Goal: Task Accomplishment & Management: Complete application form

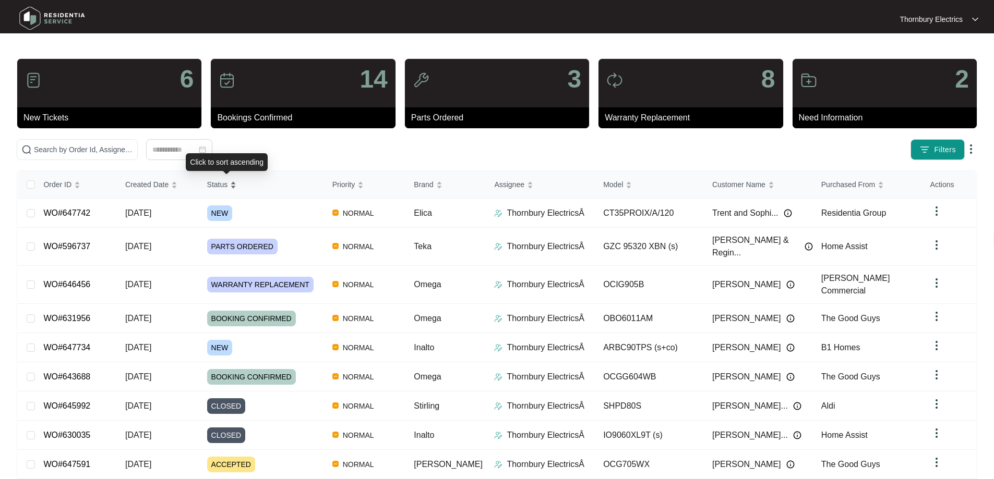
click at [243, 189] on div "Order ID Created Date Status Priority Brand Assignee Model Customer Name Purcha…" at bounding box center [497, 356] width 958 height 371
click at [237, 187] on div "Status" at bounding box center [222, 184] width 30 height 15
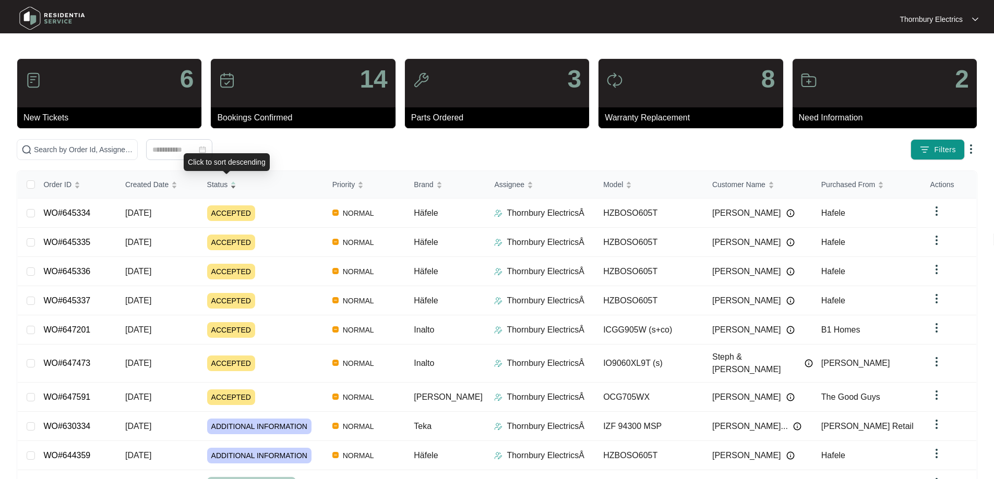
click at [237, 187] on div "Status" at bounding box center [222, 184] width 30 height 15
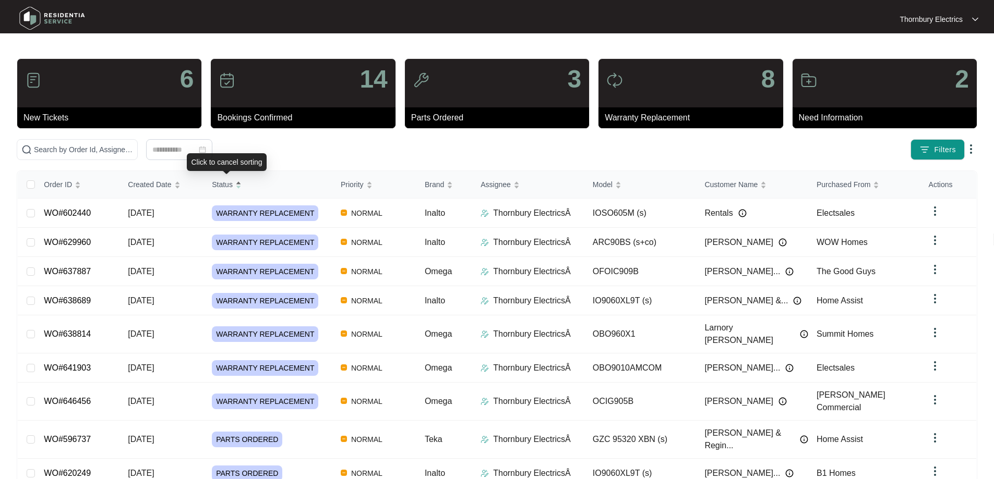
click at [238, 187] on div "Status" at bounding box center [227, 184] width 30 height 15
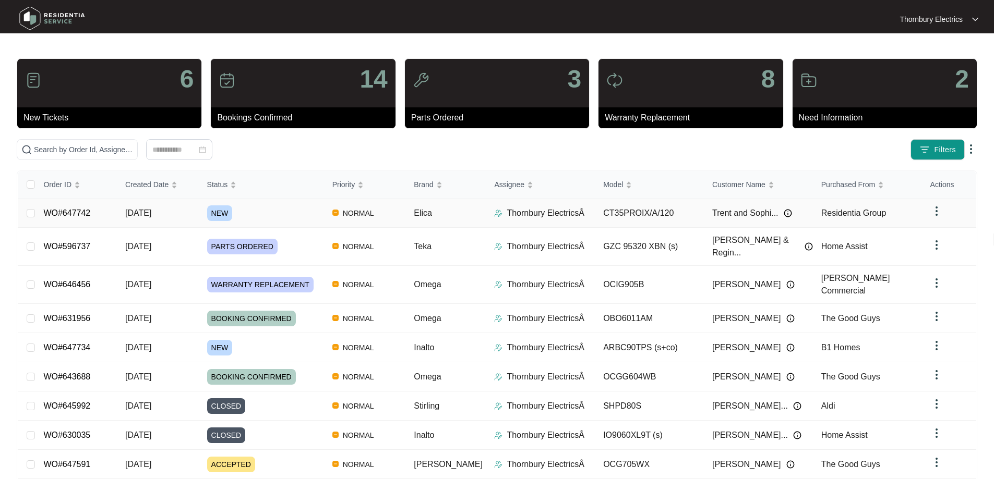
click at [224, 215] on span "NEW" at bounding box center [220, 213] width 26 height 16
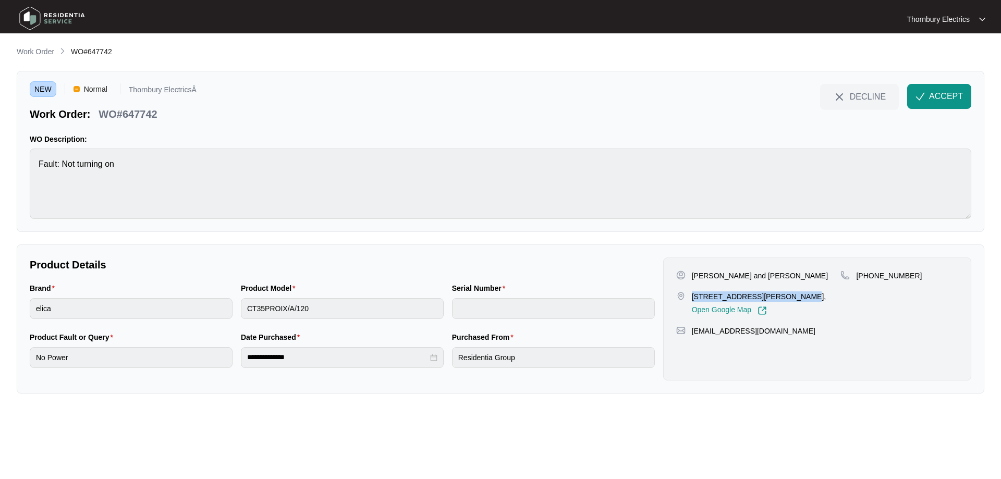
drag, startPoint x: 693, startPoint y: 296, endPoint x: 791, endPoint y: 292, distance: 98.1
click at [791, 292] on p "23 Meldrum Loop, Bedfordale 6112.," at bounding box center [759, 297] width 135 height 10
copy p "23 Meldrum Loop, Bedfordale"
click at [944, 101] on span "ACCEPT" at bounding box center [946, 96] width 34 height 13
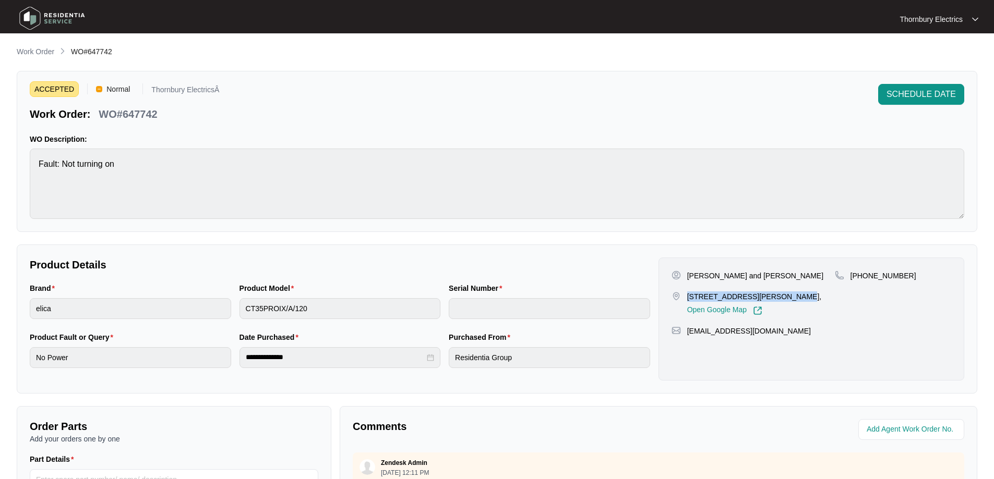
click at [130, 112] on p "WO#647742" at bounding box center [128, 114] width 58 height 15
copy p "647742"
drag, startPoint x: 902, startPoint y: 273, endPoint x: 863, endPoint y: 276, distance: 39.8
click at [863, 276] on div "+61428829608" at bounding box center [892, 276] width 116 height 10
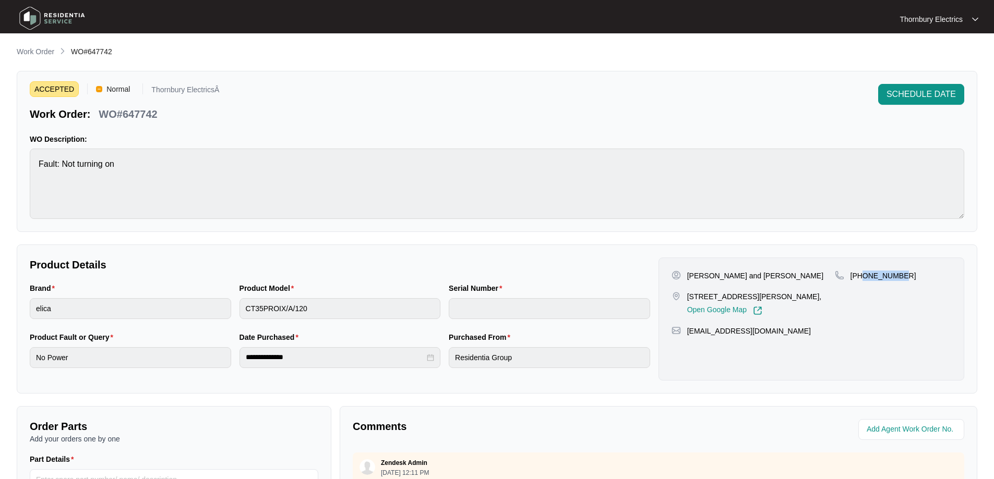
copy p "428829608"
drag, startPoint x: 684, startPoint y: 275, endPoint x: 745, endPoint y: 278, distance: 61.1
click at [745, 278] on div "Trent and Sophie" at bounding box center [752, 276] width 163 height 10
copy p "Trent and Sophie"
drag, startPoint x: 775, startPoint y: 331, endPoint x: 683, endPoint y: 331, distance: 92.3
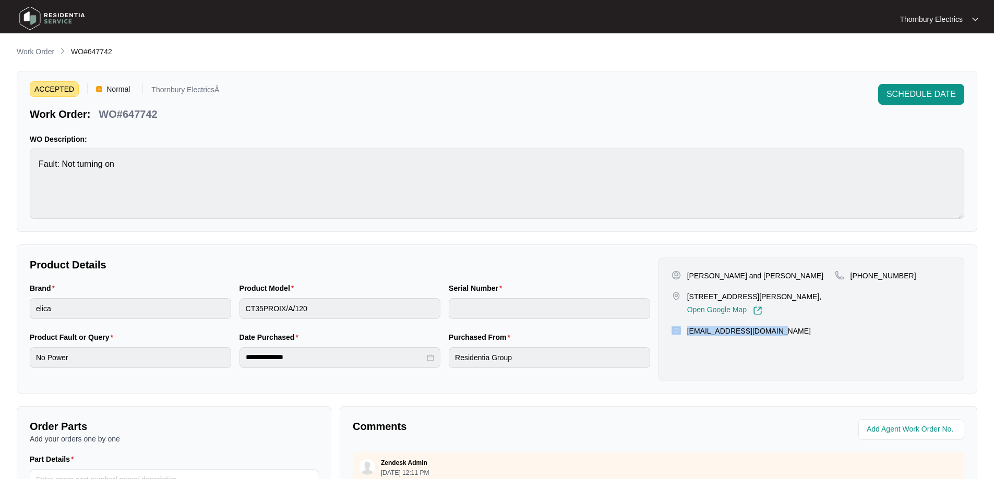
click at [683, 331] on div "trentcoe@corefab.com.au" at bounding box center [811, 331] width 280 height 10
copy div "trentcoe@corefab.com.au"
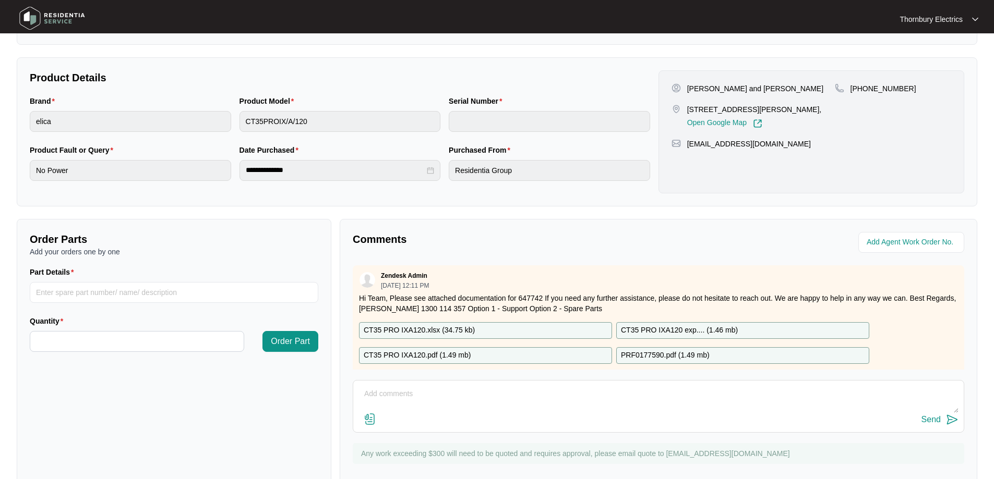
scroll to position [213, 0]
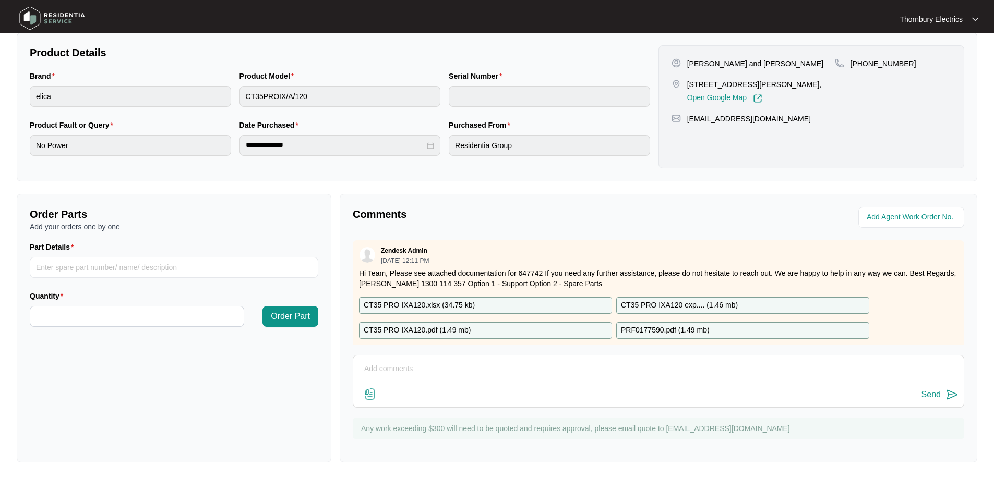
click at [470, 306] on p "CT35 PRO IXA120.xlsx ( 34.75 kb )" at bounding box center [419, 305] width 111 height 11
click at [661, 300] on p "CT35 PRO IXA120 exp.... ( 1.46 mb )" at bounding box center [679, 305] width 117 height 11
click at [500, 327] on div "CT35 PRO IXA120.pdf ( 1.49 mb )" at bounding box center [485, 330] width 253 height 17
click at [671, 332] on p "PRF0177590.pdf ( 1.49 mb )" at bounding box center [665, 330] width 89 height 11
click at [567, 197] on div "Comments Zendesk Admin 10/02/2025 at 12:11 PM Hi Team, Please see attached docu…" at bounding box center [658, 328] width 637 height 269
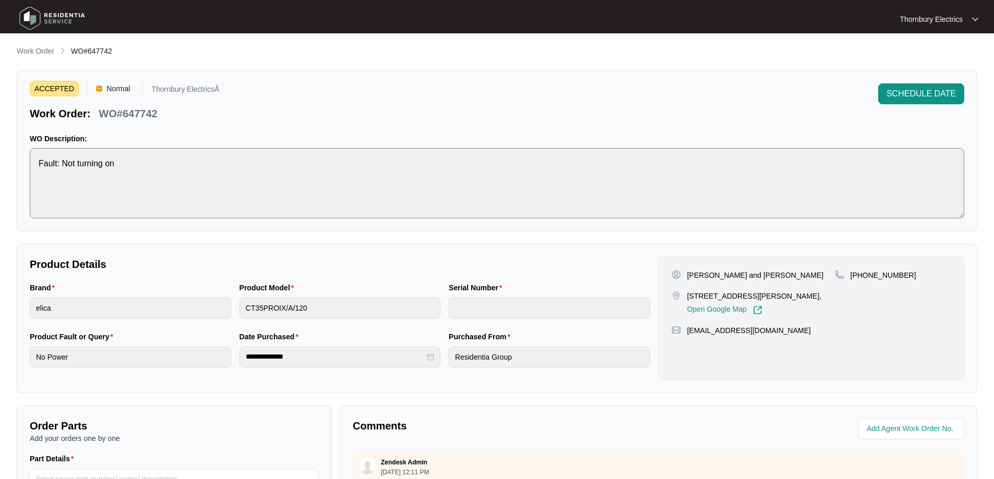
scroll to position [0, 0]
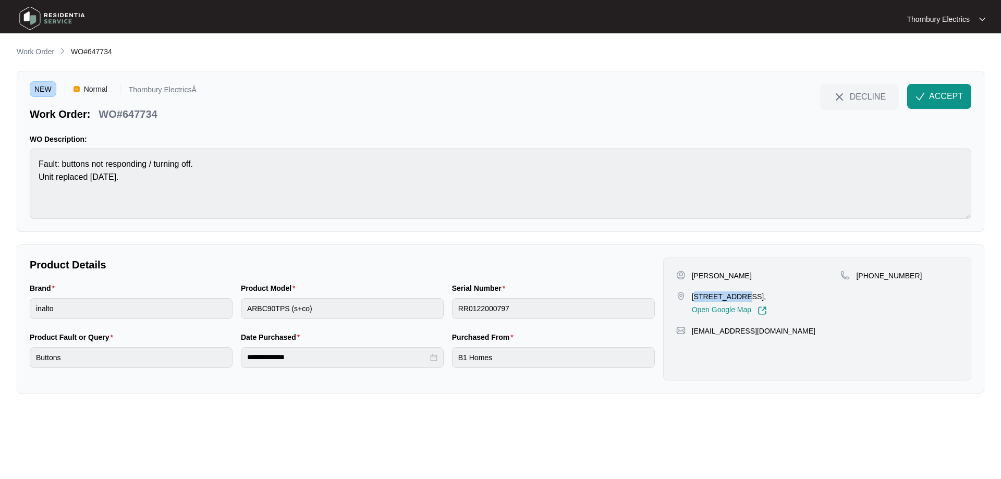
drag, startPoint x: 695, startPoint y: 301, endPoint x: 736, endPoint y: 297, distance: 41.4
click at [741, 300] on p "3 Aspasia Way Treeby, WA 6164," at bounding box center [729, 297] width 75 height 10
drag, startPoint x: 692, startPoint y: 295, endPoint x: 764, endPoint y: 296, distance: 72.0
click at [764, 296] on p "3 Aspasia Way Treeby, WA 6164," at bounding box center [729, 297] width 75 height 10
copy p "3 Aspasia Way Treeby"
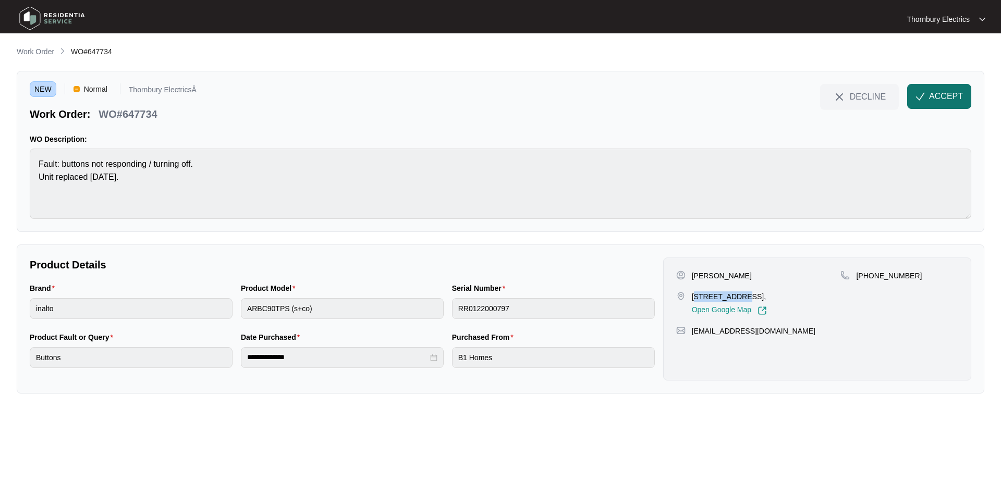
click at [941, 98] on span "ACCEPT" at bounding box center [946, 96] width 34 height 13
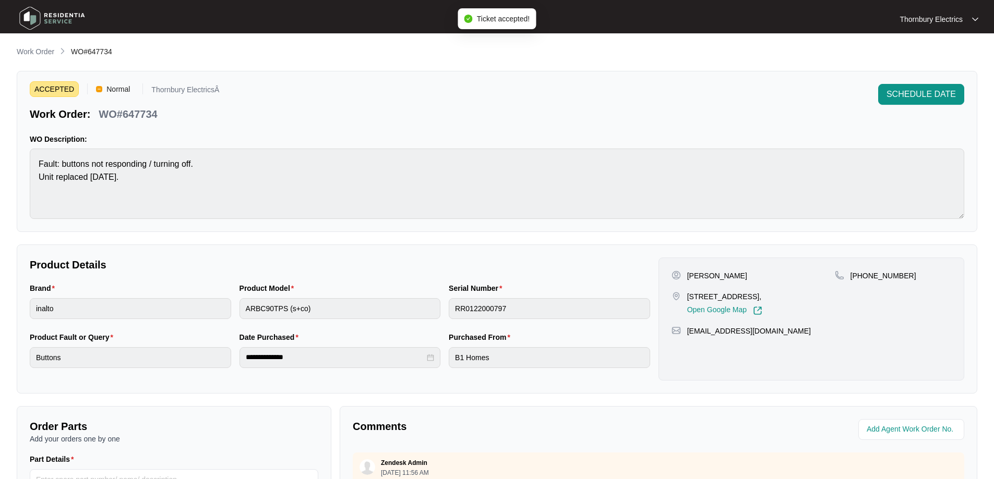
click at [147, 114] on p "WO#647734" at bounding box center [128, 114] width 58 height 15
copy p "647734"
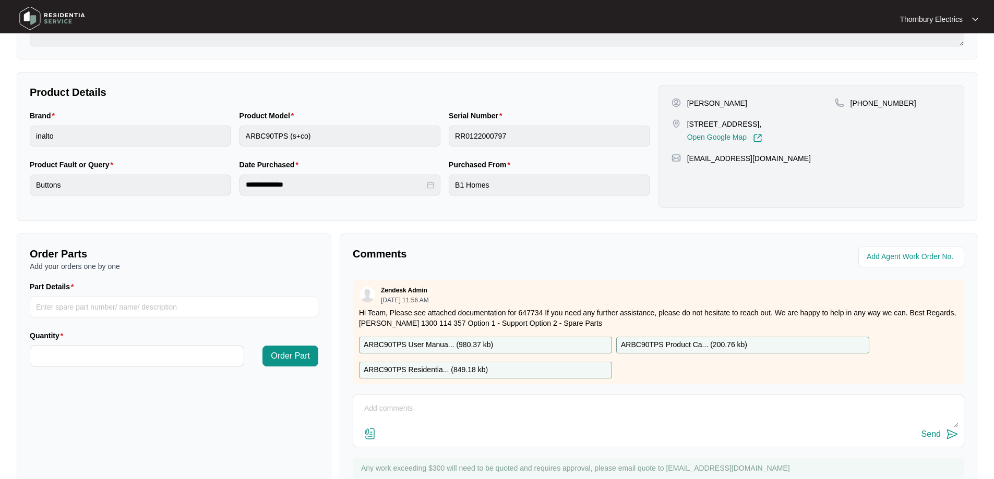
scroll to position [104, 0]
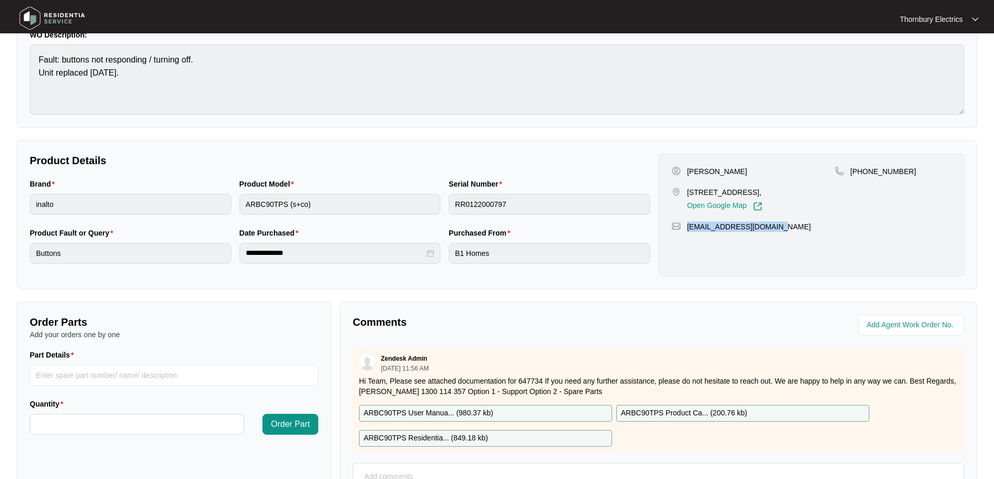
drag, startPoint x: 774, startPoint y: 222, endPoint x: 683, endPoint y: 233, distance: 91.9
click at [683, 233] on div "Gloria Ogwoo 3 Aspasia Way Treeby, WA 6164, Open Google Map +61437305763 ojeahg…" at bounding box center [811, 214] width 306 height 123
copy p "ojeahgloria@hotmail.com"
drag, startPoint x: 912, startPoint y: 172, endPoint x: 862, endPoint y: 174, distance: 50.6
click at [862, 174] on div "+61437305763" at bounding box center [892, 171] width 116 height 10
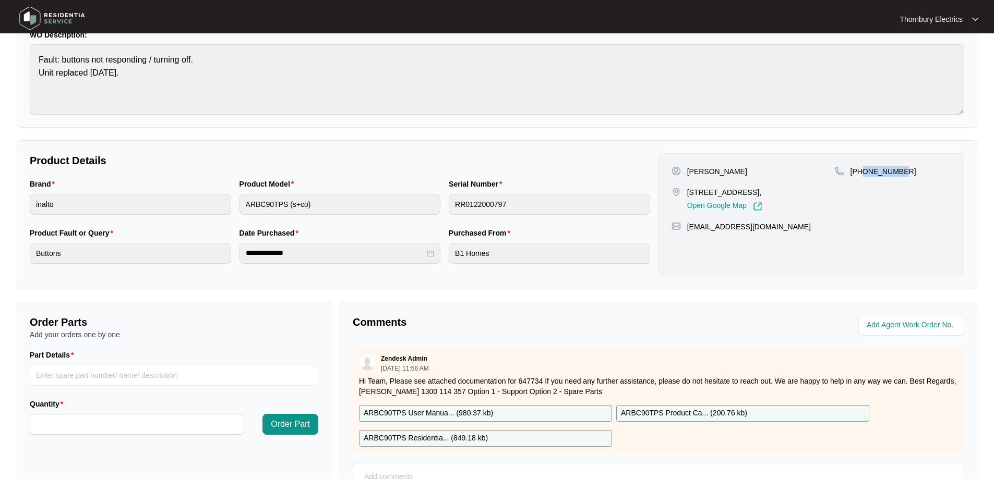
copy p "437305763"
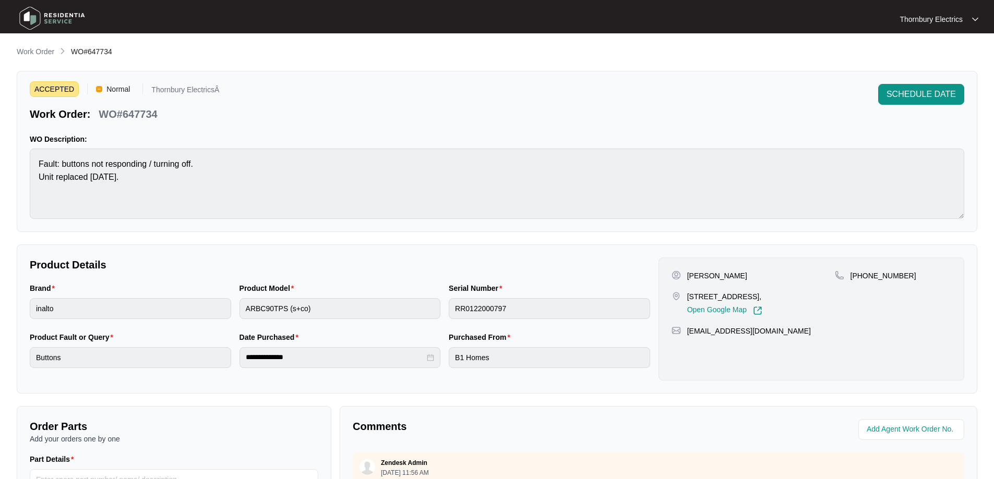
click at [695, 276] on p "[PERSON_NAME]" at bounding box center [717, 276] width 60 height 10
copy p "Gloria"
click at [722, 273] on p "[PERSON_NAME]" at bounding box center [717, 276] width 60 height 10
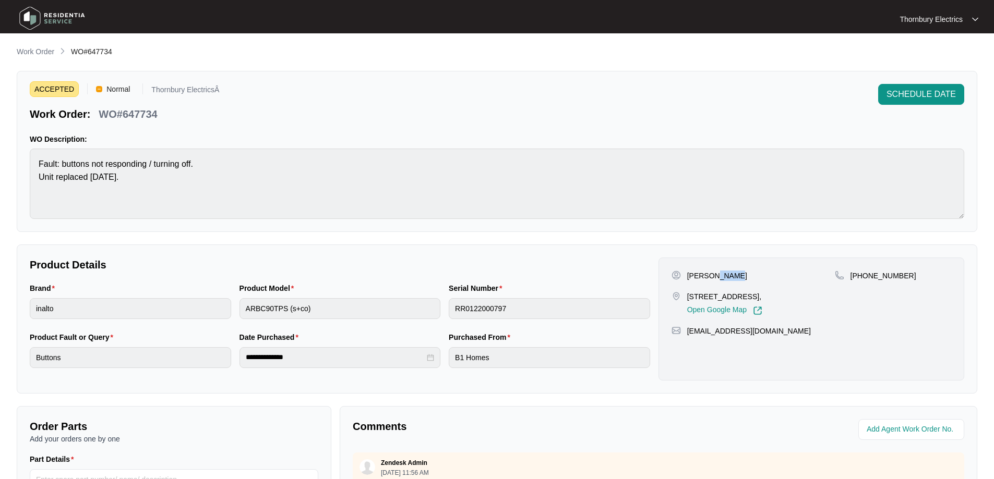
copy p "Ogwoo"
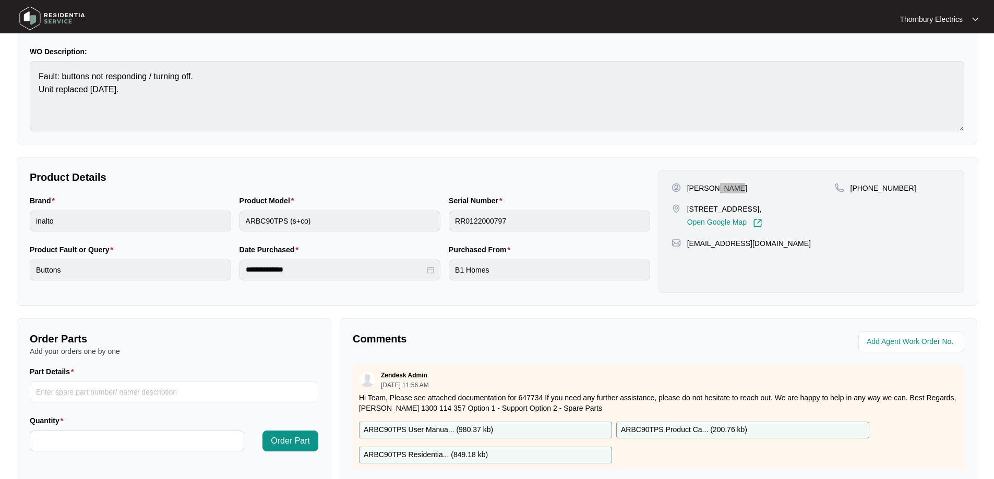
scroll to position [56, 0]
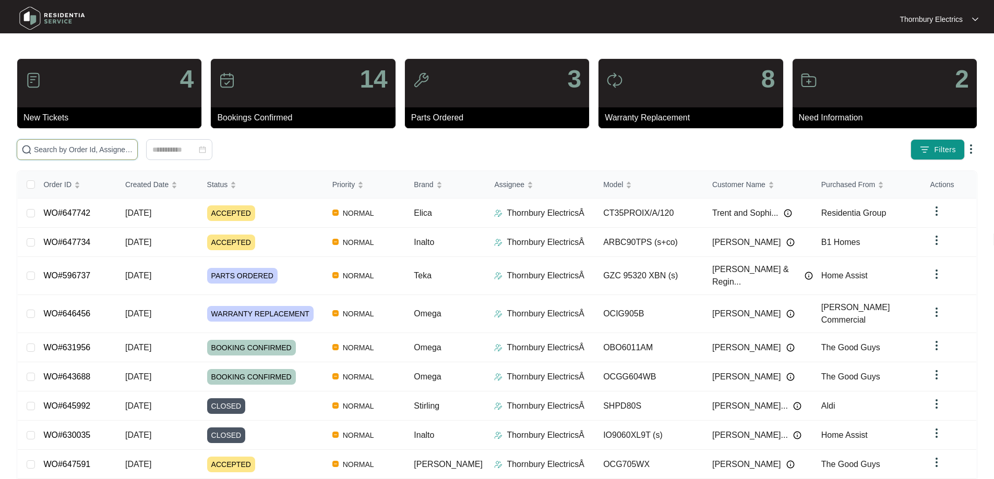
click at [133, 146] on input "text" at bounding box center [83, 149] width 99 height 11
paste input "628098"
type input "628098"
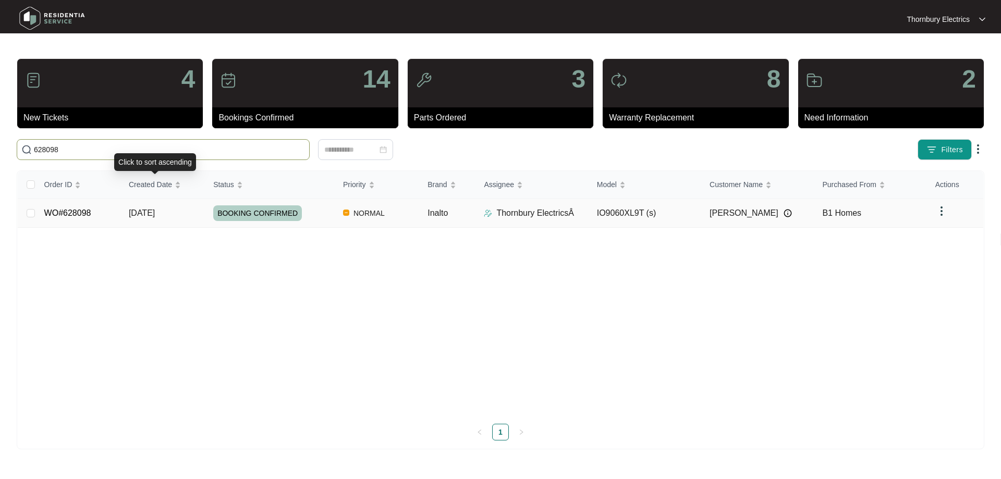
click at [244, 208] on span "BOOKING CONFIRMED" at bounding box center [257, 213] width 89 height 16
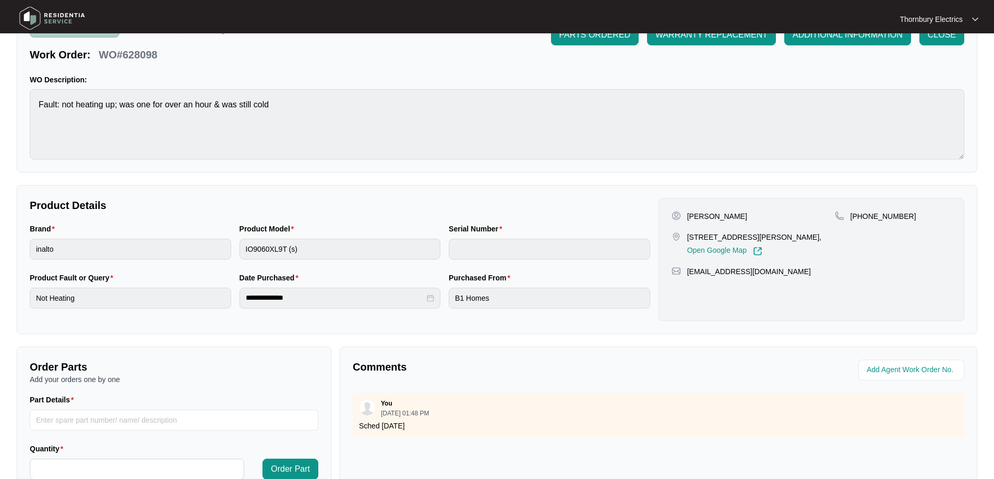
scroll to position [209, 0]
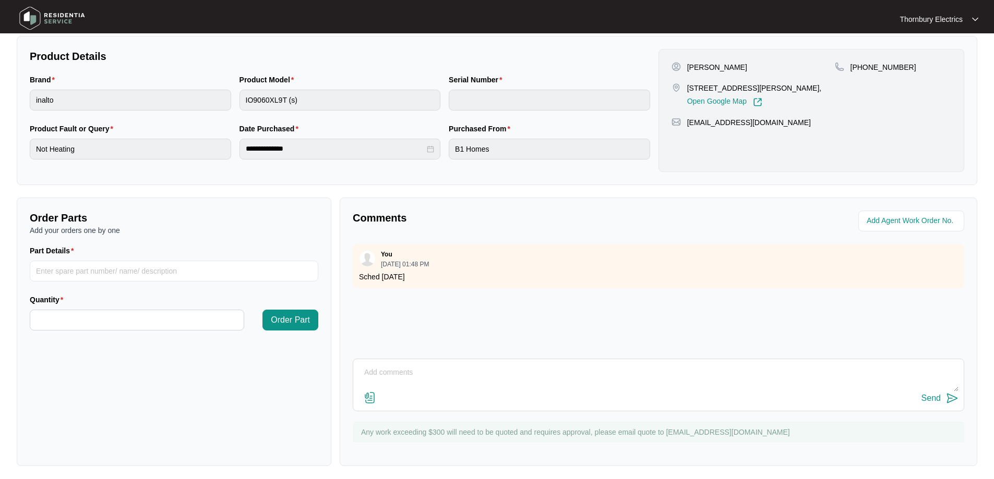
click at [535, 367] on textarea at bounding box center [658, 378] width 600 height 27
click at [457, 372] on textarea "[DATE]" at bounding box center [658, 378] width 600 height 27
paste textarea "Called out to Inalto undermount as oven not heating on ant function Upon inspec…"
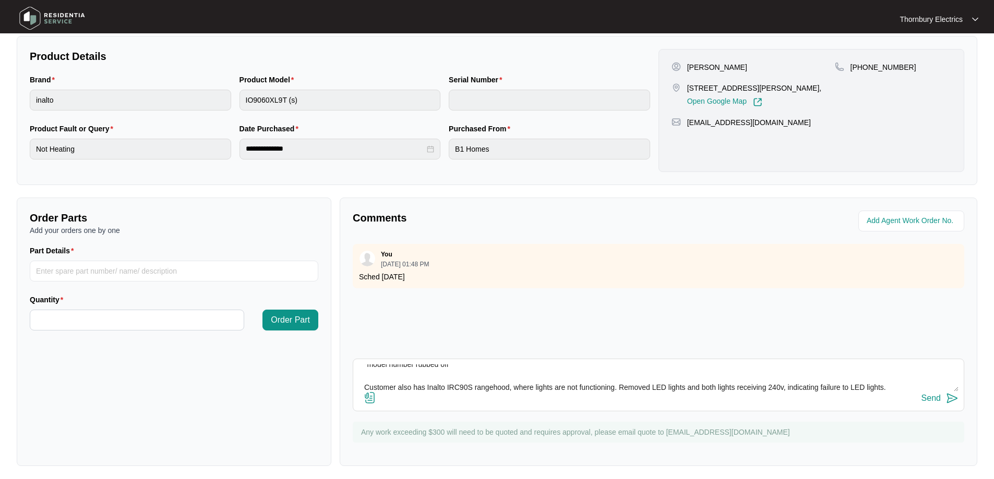
scroll to position [77, 0]
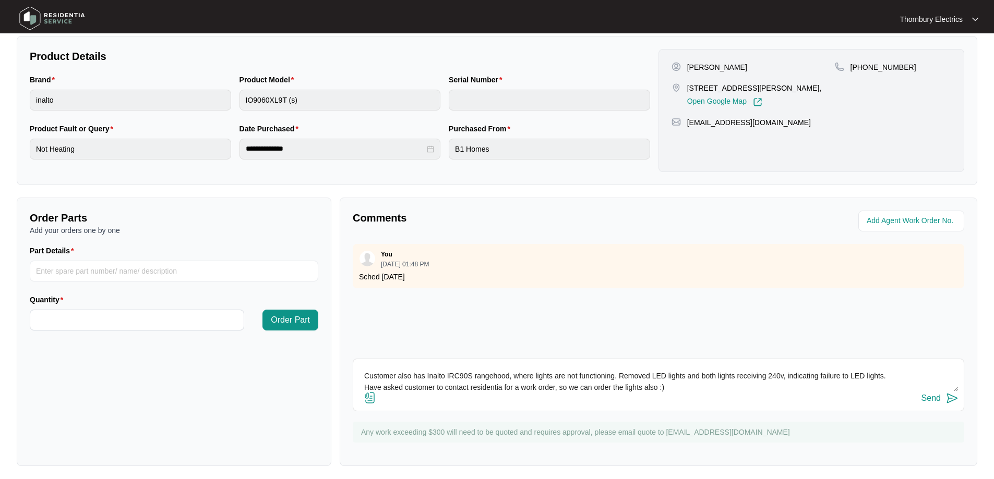
type textarea "[DATE] Called out to Inalto undermount as oven not heating on ant function Upon…"
click at [939, 396] on div "Send" at bounding box center [930, 398] width 19 height 9
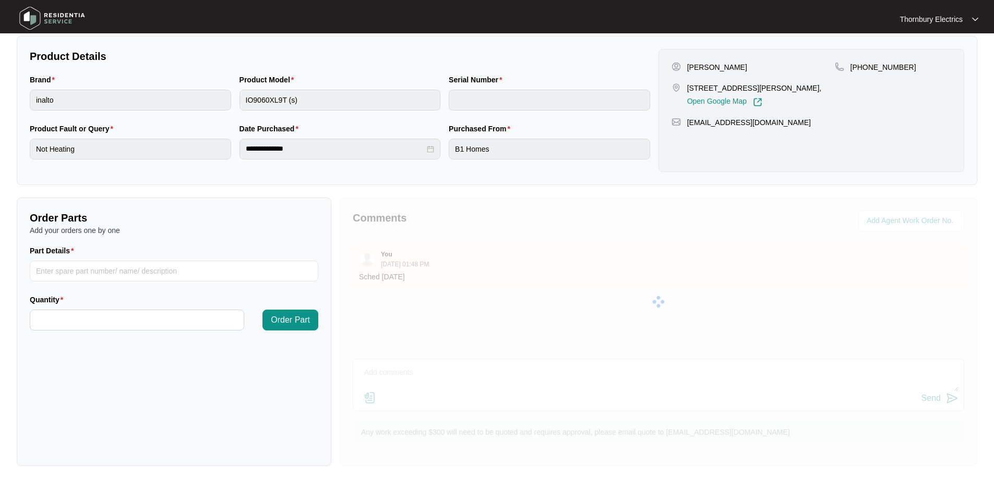
scroll to position [0, 0]
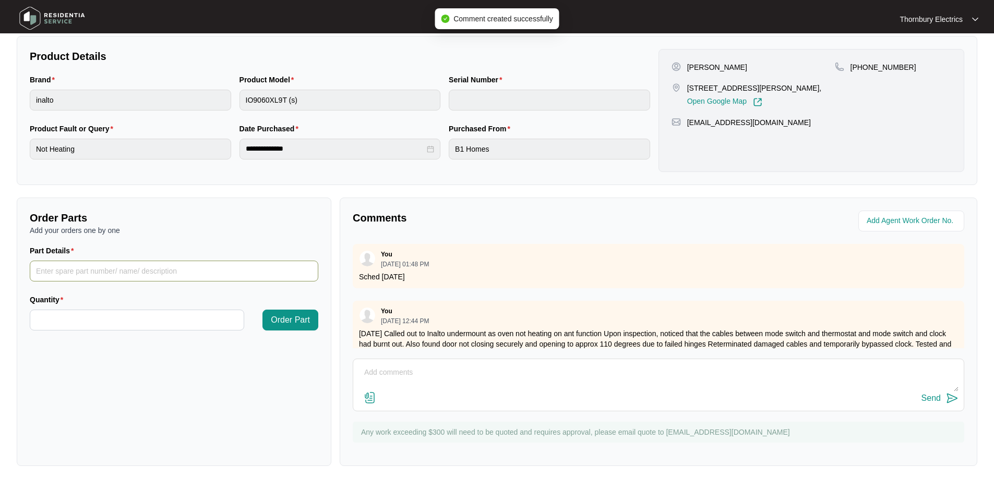
click at [250, 272] on input "Part Details" at bounding box center [174, 271] width 288 height 21
paste input "SP12979 mode switch"
type input "SP12979 mode switch"
click at [174, 310] on input "Quantity" at bounding box center [136, 320] width 213 height 20
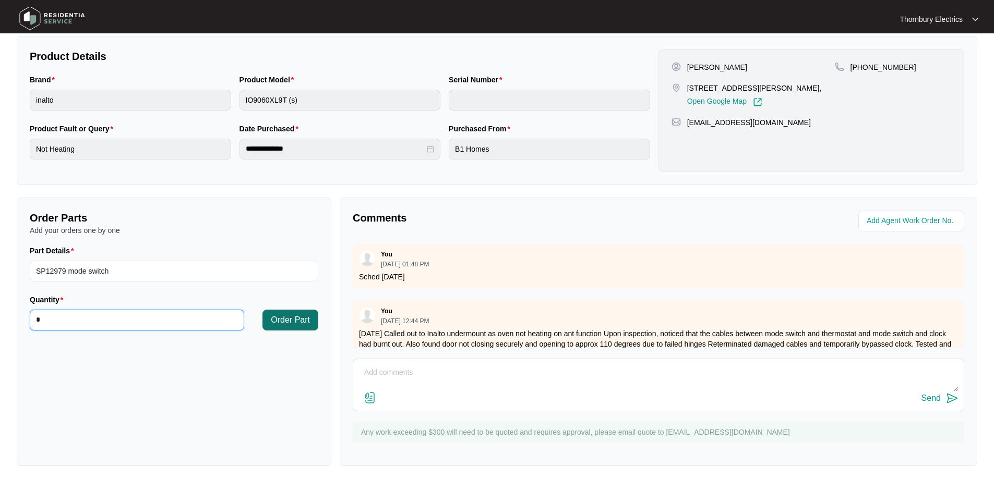
type input "*"
click at [288, 326] on button "Order Part" at bounding box center [290, 320] width 56 height 21
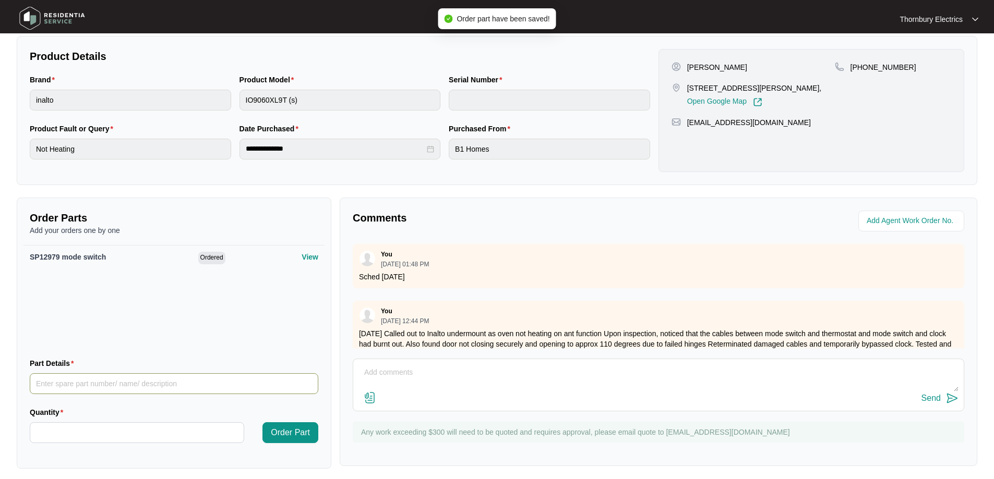
click at [159, 380] on input "Part Details" at bounding box center [174, 383] width 288 height 21
paste input "SP12982 clock"
type input "SP12982 clock"
click at [114, 427] on input "Quantity" at bounding box center [136, 433] width 213 height 20
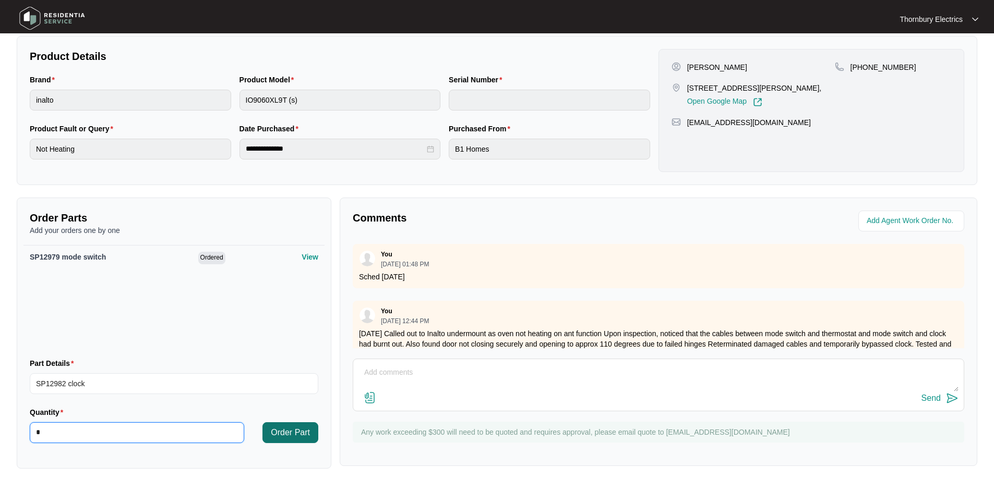
type input "*"
click at [288, 432] on span "Order Part" at bounding box center [290, 433] width 39 height 13
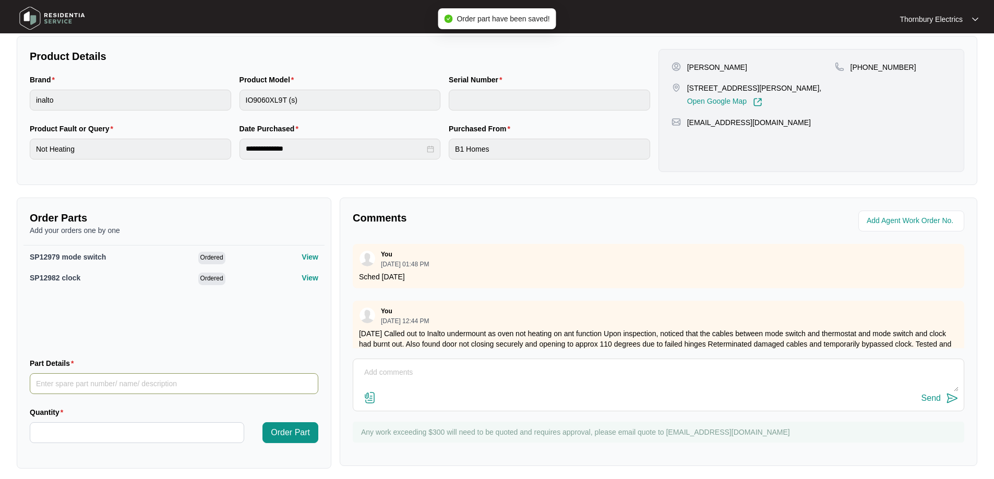
click at [217, 390] on input "Part Details" at bounding box center [174, 383] width 288 height 21
paste input "SP12981 thermostat"
type input "SP12981 thermostat"
click at [127, 426] on input "Quantity" at bounding box center [136, 433] width 213 height 20
type input "*"
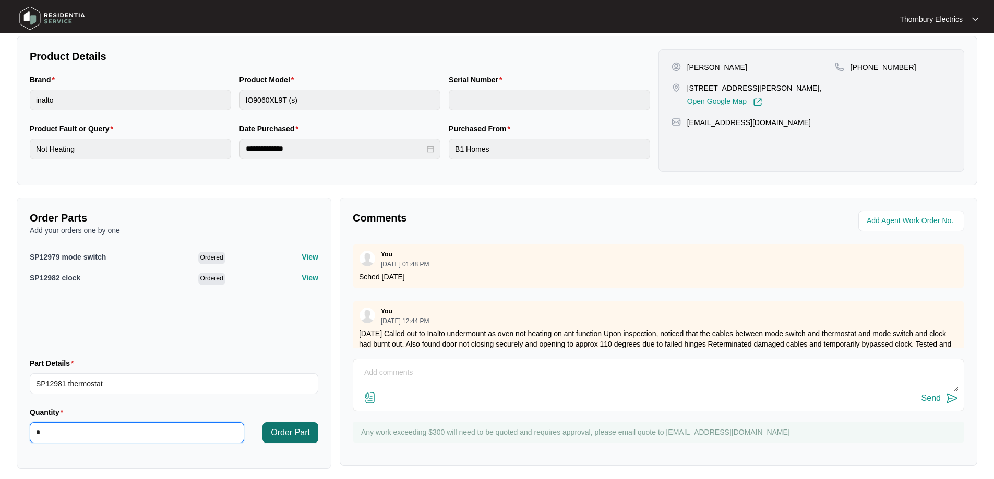
type input "*"
click at [287, 433] on span "Order Part" at bounding box center [290, 433] width 39 height 13
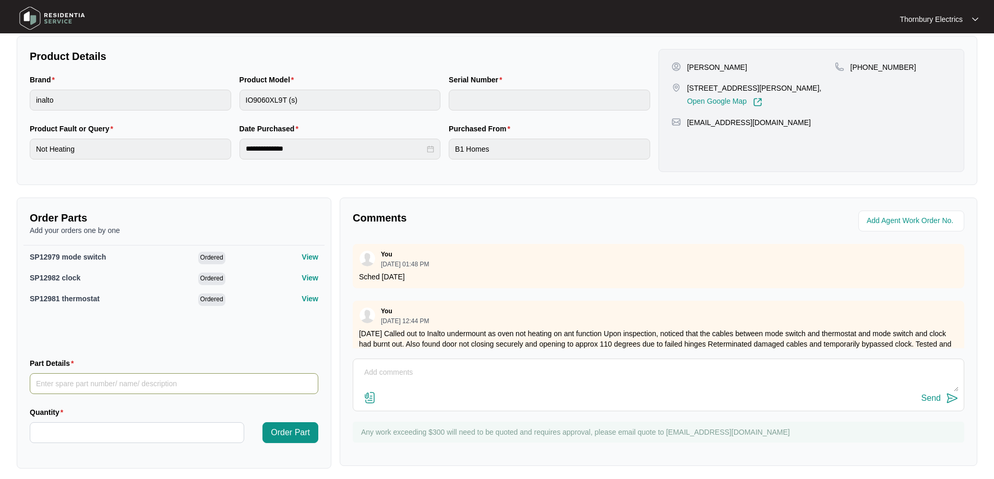
click at [87, 381] on input "Part Details" at bounding box center [174, 383] width 288 height 21
paste input "SP12984 door hinges"
type input "SP12984 door hinges"
click at [62, 423] on input "Quantity" at bounding box center [136, 433] width 213 height 20
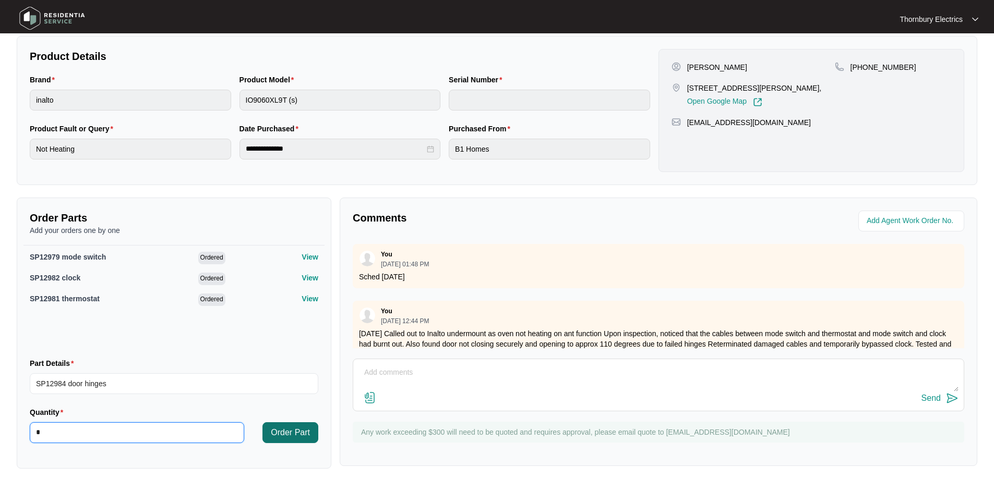
type input "*"
click at [270, 430] on button "Order Part" at bounding box center [290, 432] width 56 height 21
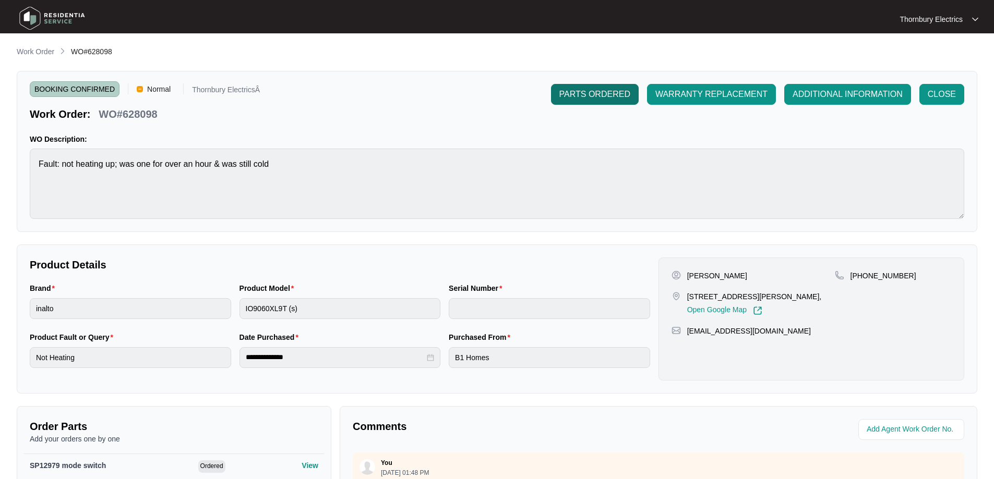
click at [608, 89] on span "PARTS ORDERED" at bounding box center [594, 94] width 71 height 13
drag, startPoint x: 26, startPoint y: 47, endPoint x: 392, endPoint y: 0, distance: 369.2
click at [26, 47] on p "Work Order" at bounding box center [36, 51] width 38 height 10
